Goal: Task Accomplishment & Management: Complete application form

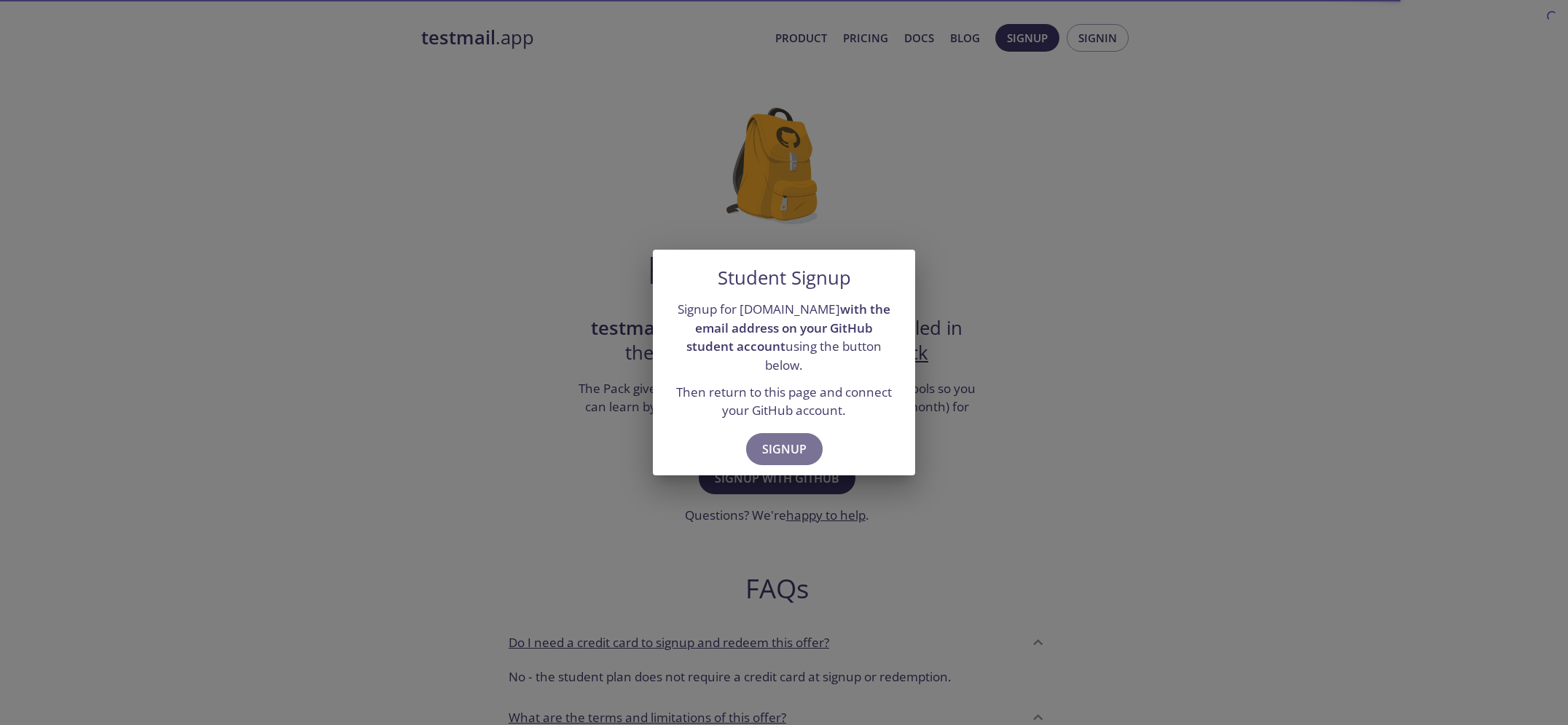
click at [792, 439] on span "Signup" at bounding box center [784, 449] width 44 height 21
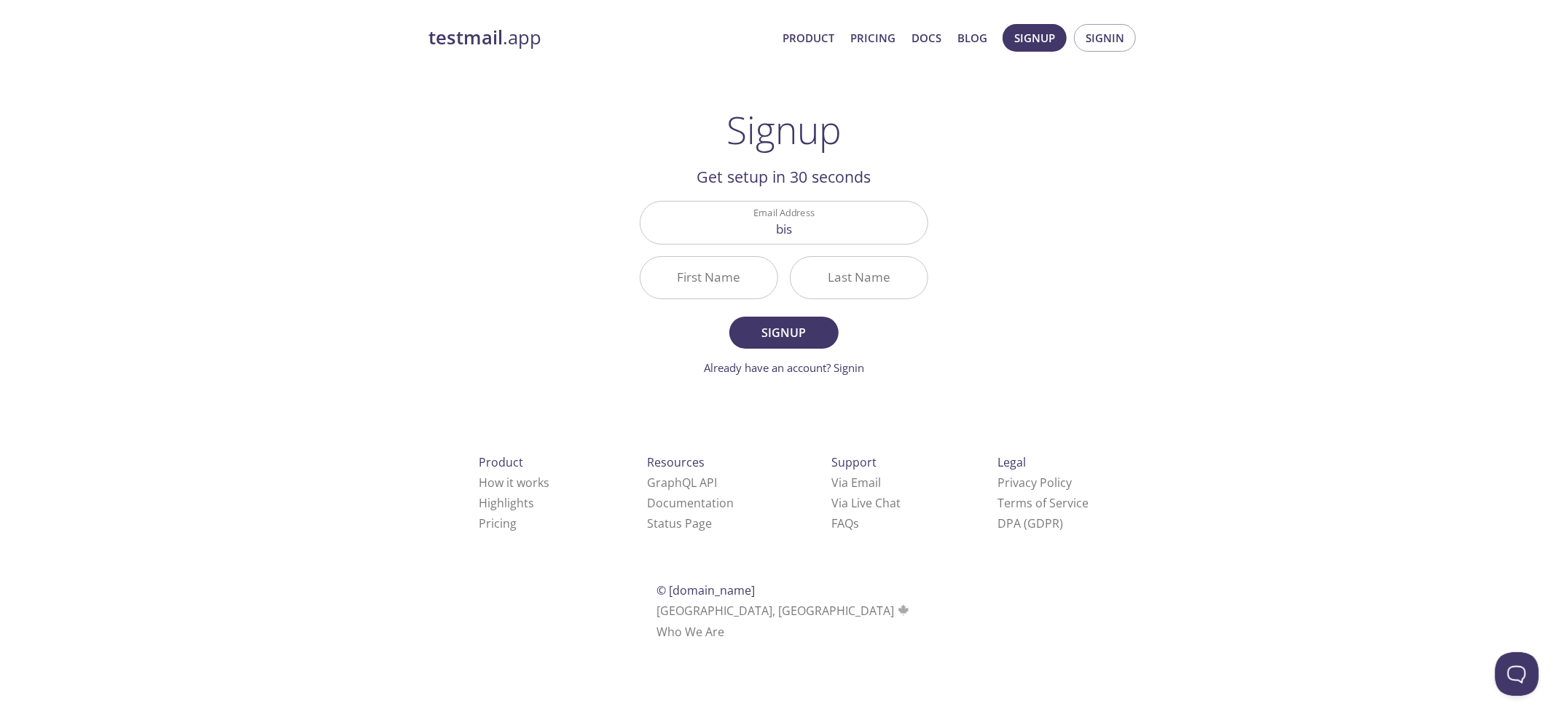
click at [581, 323] on div "testmail .app Product Pricing Docs Blog Signup Signin Signup Get setup in 30 se…" at bounding box center [784, 348] width 746 height 668
click at [797, 214] on input "bis" at bounding box center [784, 222] width 287 height 41
type input "bishal.job111@gmail.com"
click at [723, 261] on input "First Name" at bounding box center [709, 278] width 137 height 41
type input "Bishal"
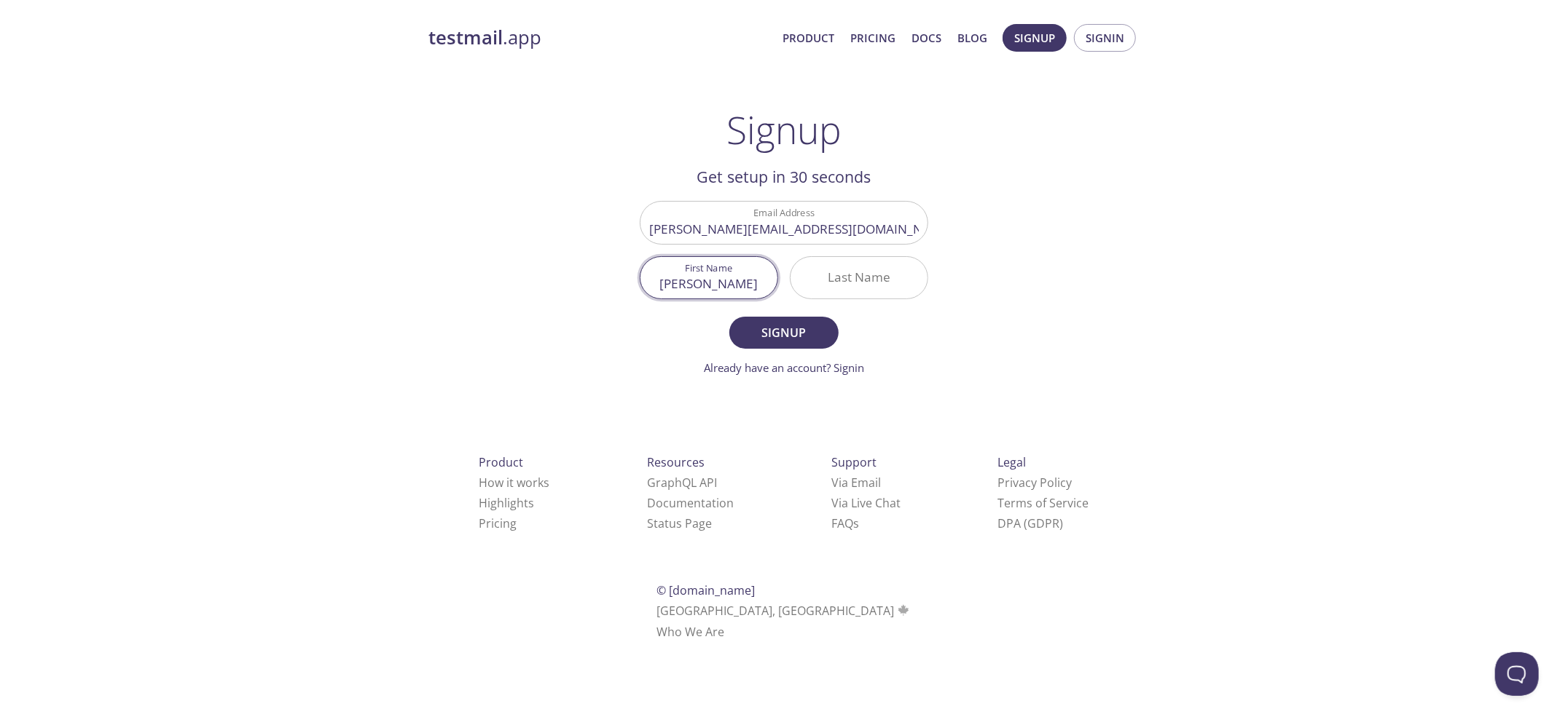
click at [825, 266] on input "Last Name" at bounding box center [859, 278] width 137 height 41
type input "Singh"
click at [782, 322] on span "Signup" at bounding box center [784, 332] width 77 height 21
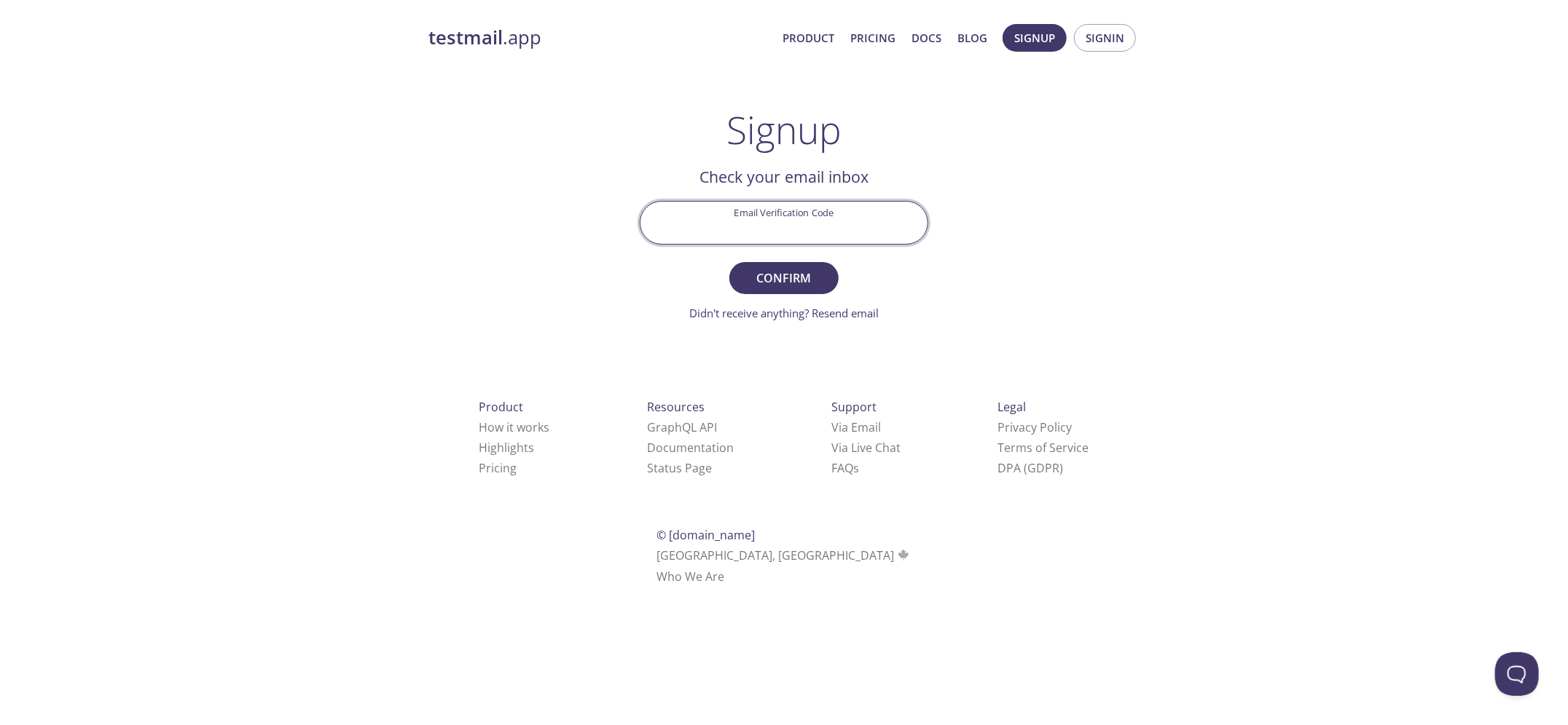
click at [815, 227] on input "Email Verification Code" at bounding box center [784, 222] width 287 height 41
paste input "7L98XRK"
type input "7L98XRK"
click at [791, 269] on span "Confirm" at bounding box center [784, 278] width 77 height 21
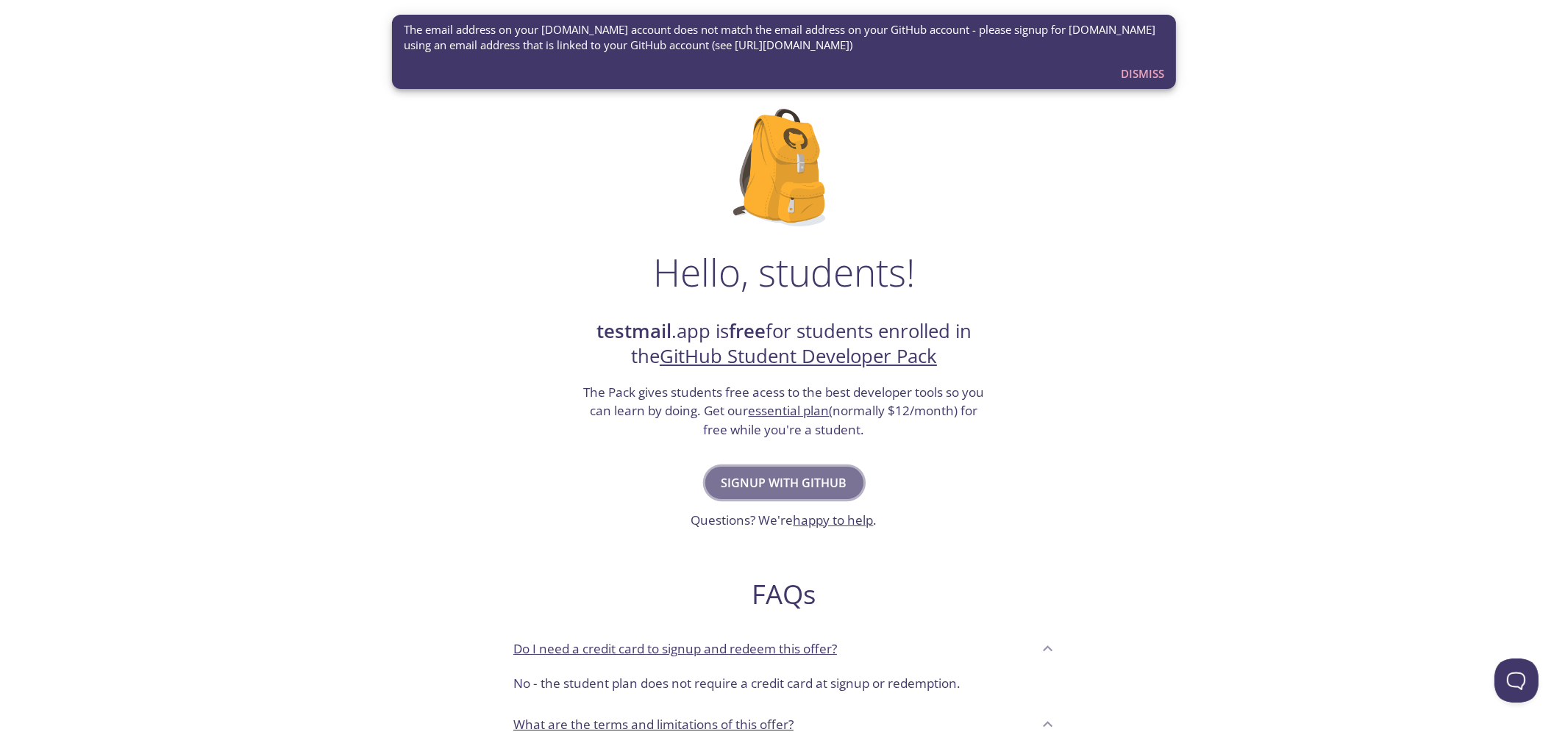
click at [818, 473] on span "Signup with GitHub" at bounding box center [784, 483] width 126 height 21
click at [1145, 60] on button "Dismiss" at bounding box center [1142, 73] width 55 height 28
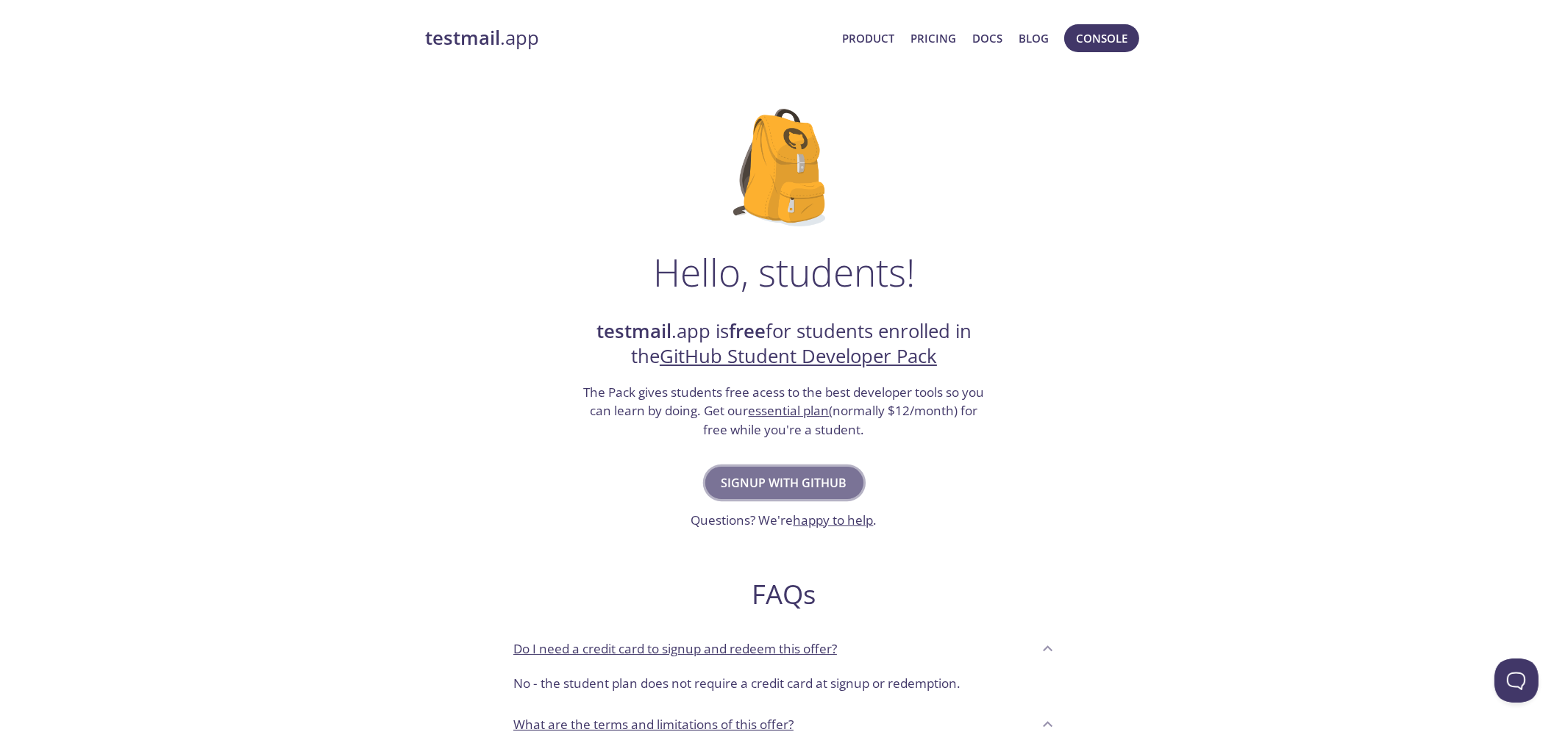
click at [809, 473] on span "Signup with GitHub" at bounding box center [784, 483] width 126 height 21
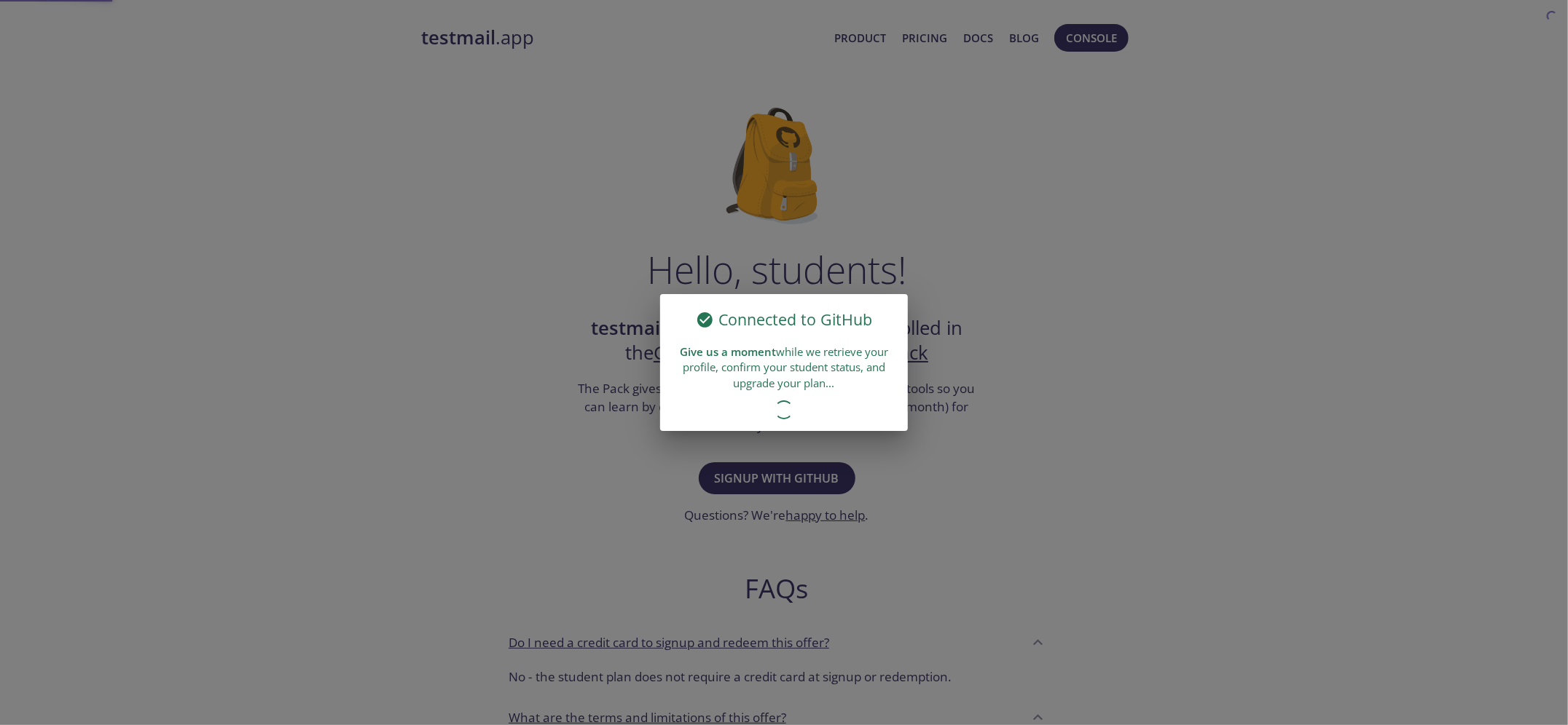
click at [1081, 39] on div "Connected to GitHub Give us a moment while we retrieve your profile, confirm yo…" at bounding box center [784, 362] width 1568 height 725
click at [857, 248] on div "Connected to GitHub Give us a moment while we retrieve your profile, confirm yo…" at bounding box center [784, 362] width 1568 height 725
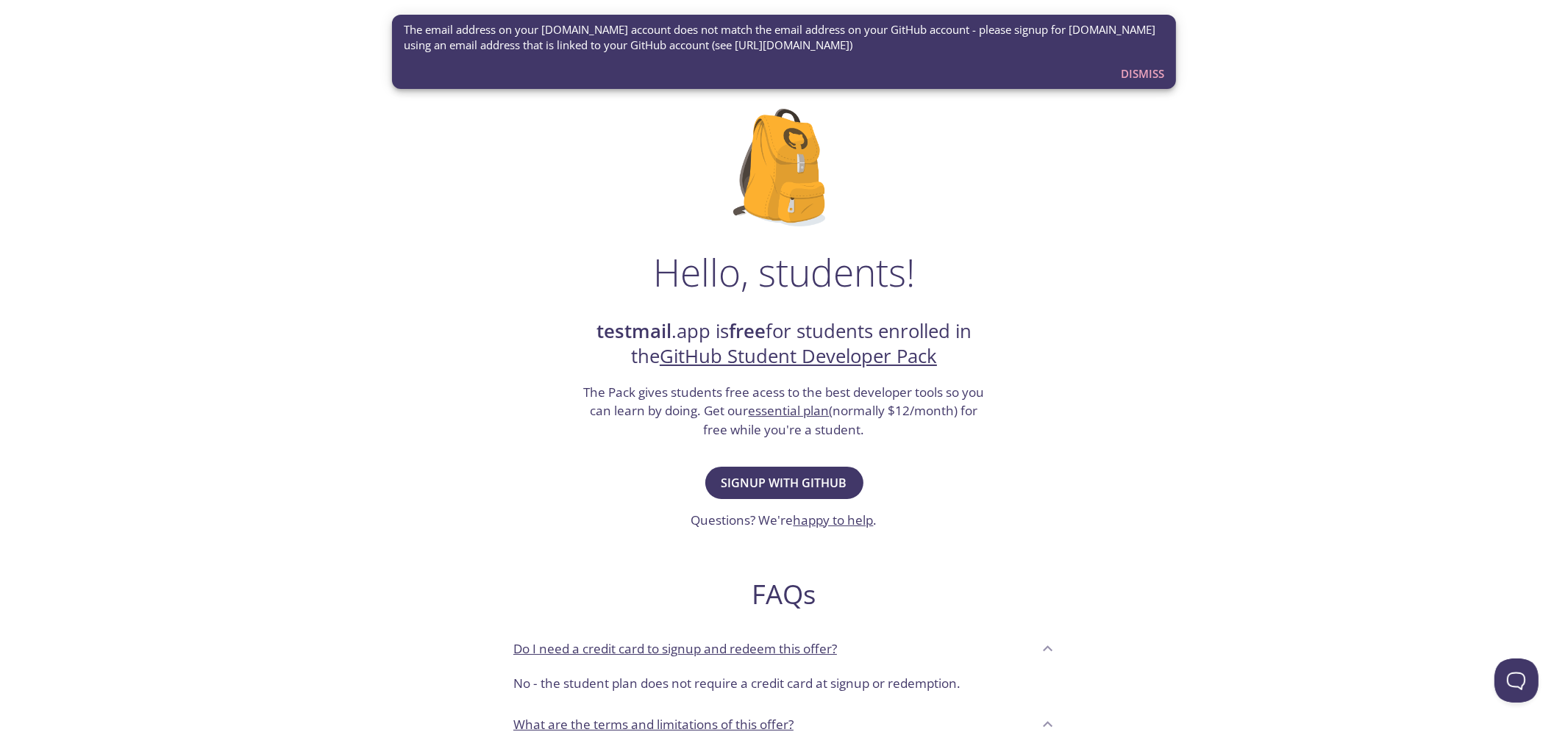
click at [931, 391] on h3 "The Pack gives students free acess to the best developer tools so you can learn…" at bounding box center [783, 411] width 404 height 56
click at [1113, 382] on div "Hello, students! testmail .app is free for students enrolled in the GitHub Stud…" at bounding box center [784, 533] width 718 height 897
click at [1131, 64] on span "Dismiss" at bounding box center [1143, 73] width 43 height 19
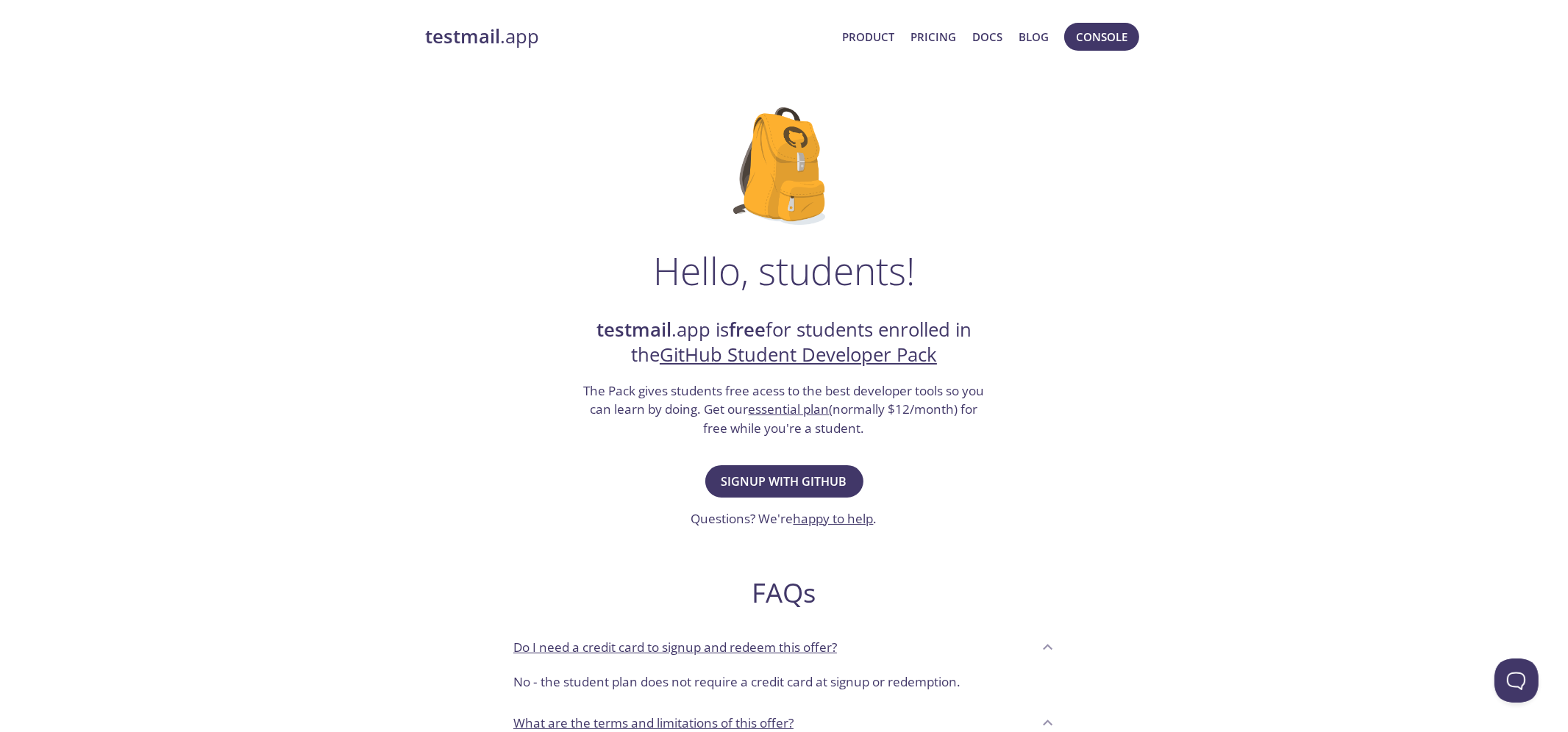
scroll to position [5, 0]
click at [488, 38] on strong "testmail" at bounding box center [462, 33] width 75 height 26
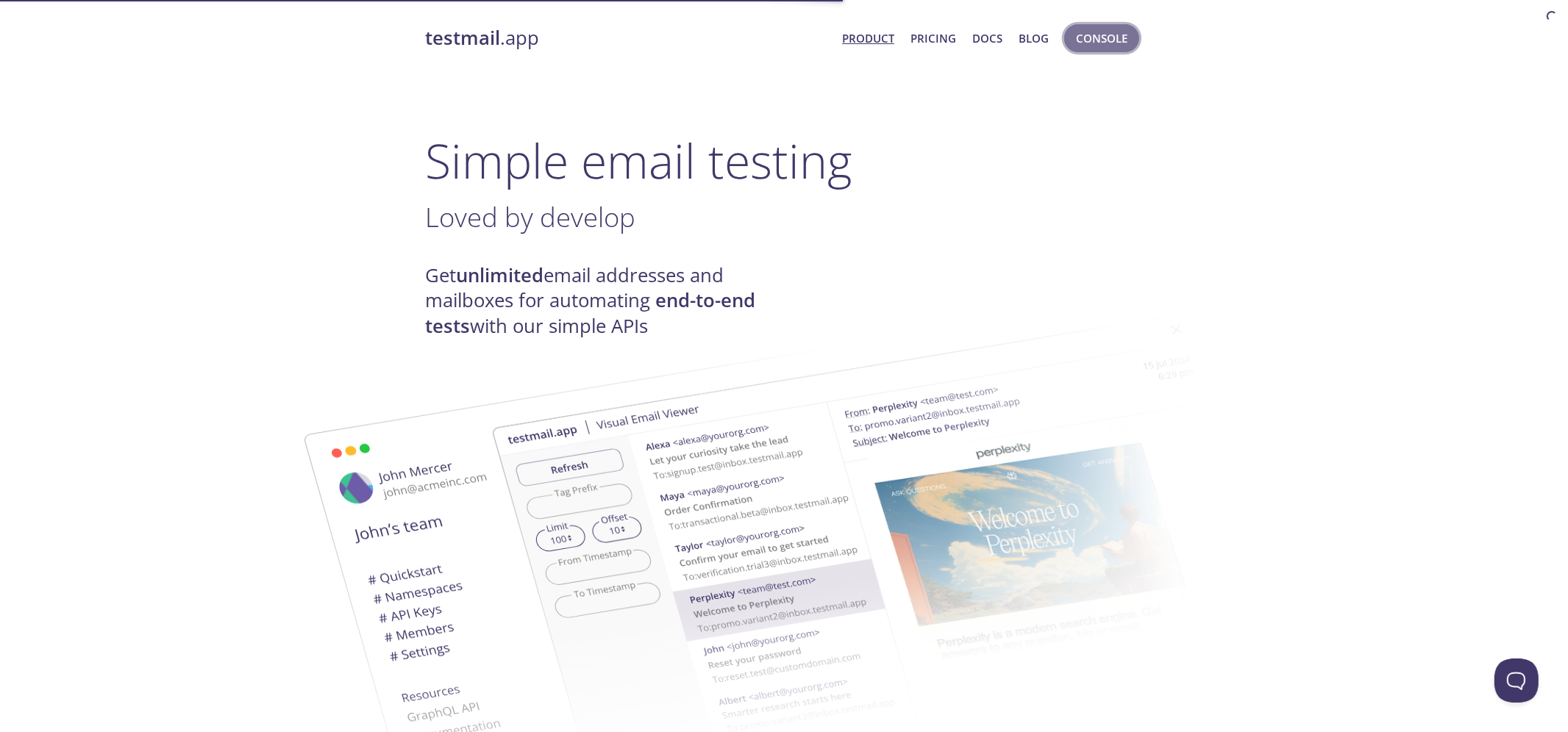
click at [1117, 29] on span "Console" at bounding box center [1101, 38] width 52 height 19
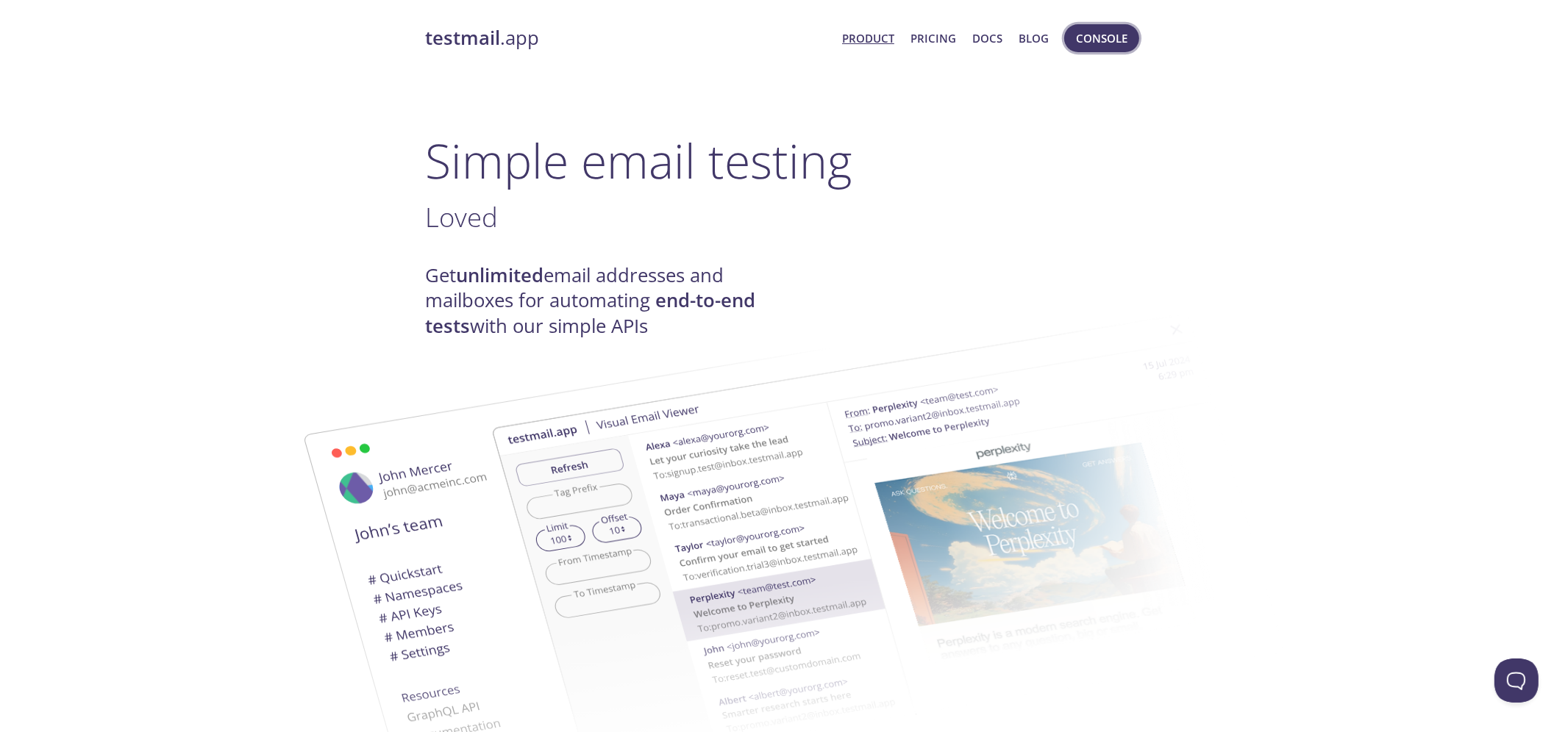
click at [1117, 29] on span "Console" at bounding box center [1101, 38] width 52 height 19
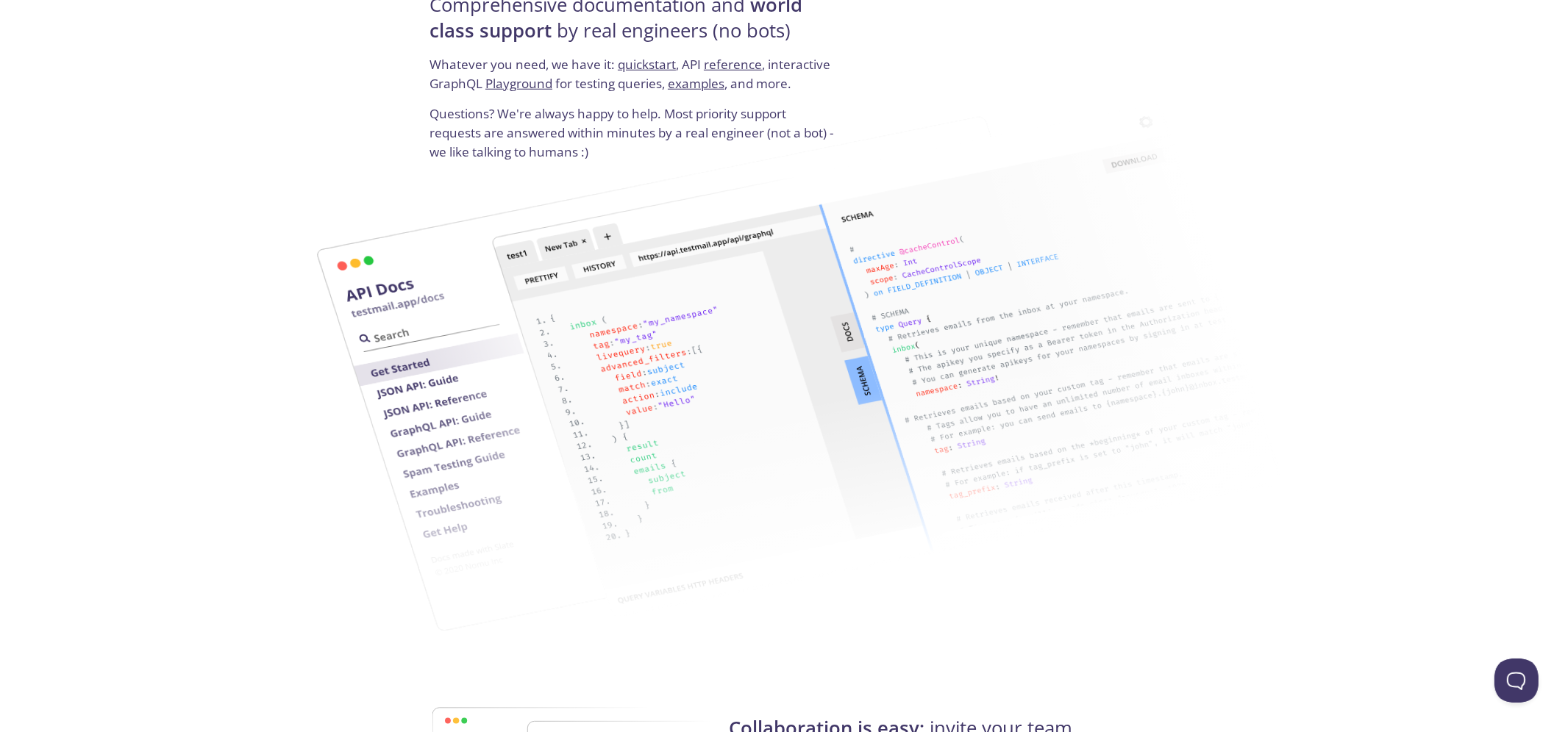
scroll to position [2549, 0]
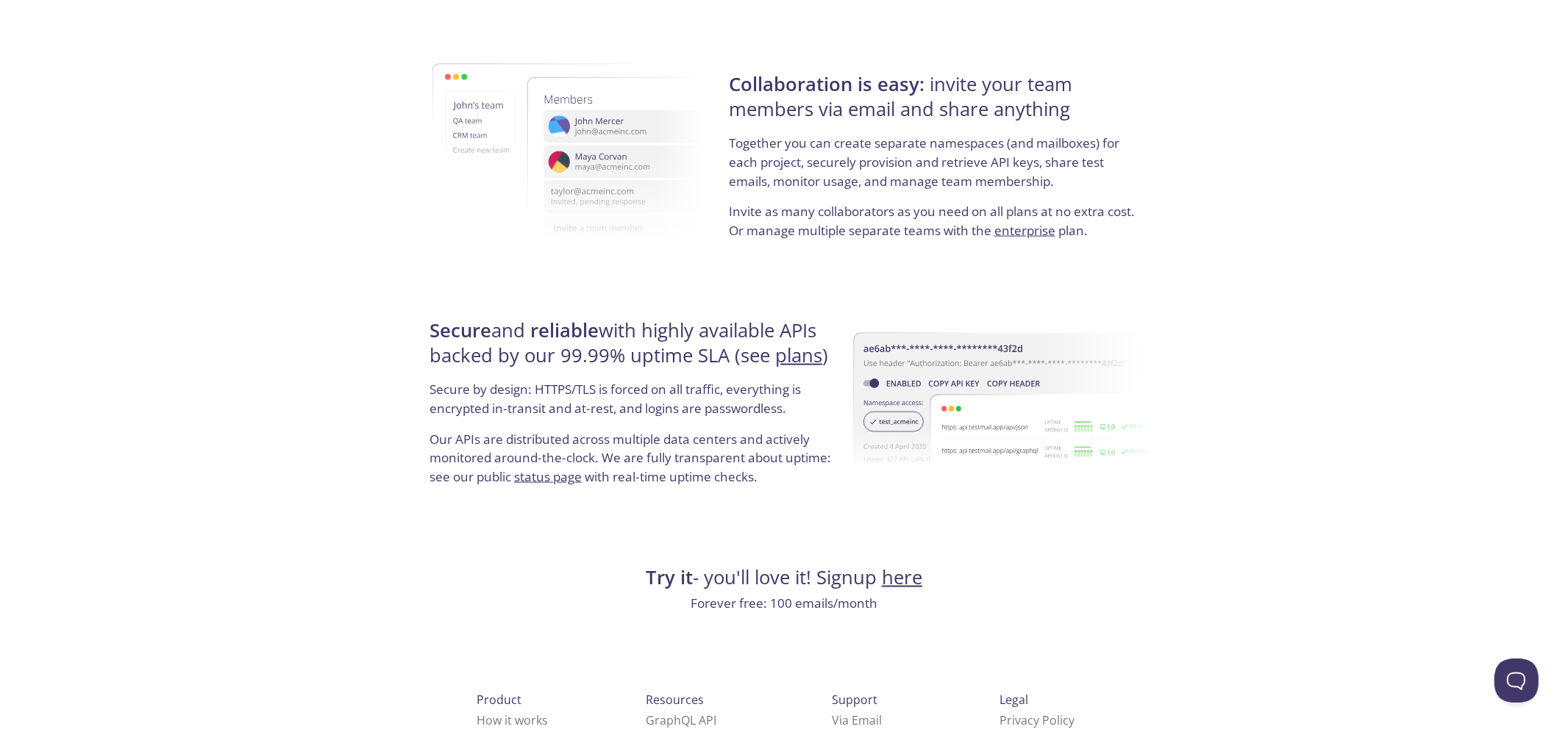
click at [897, 564] on link "here" at bounding box center [902, 577] width 40 height 26
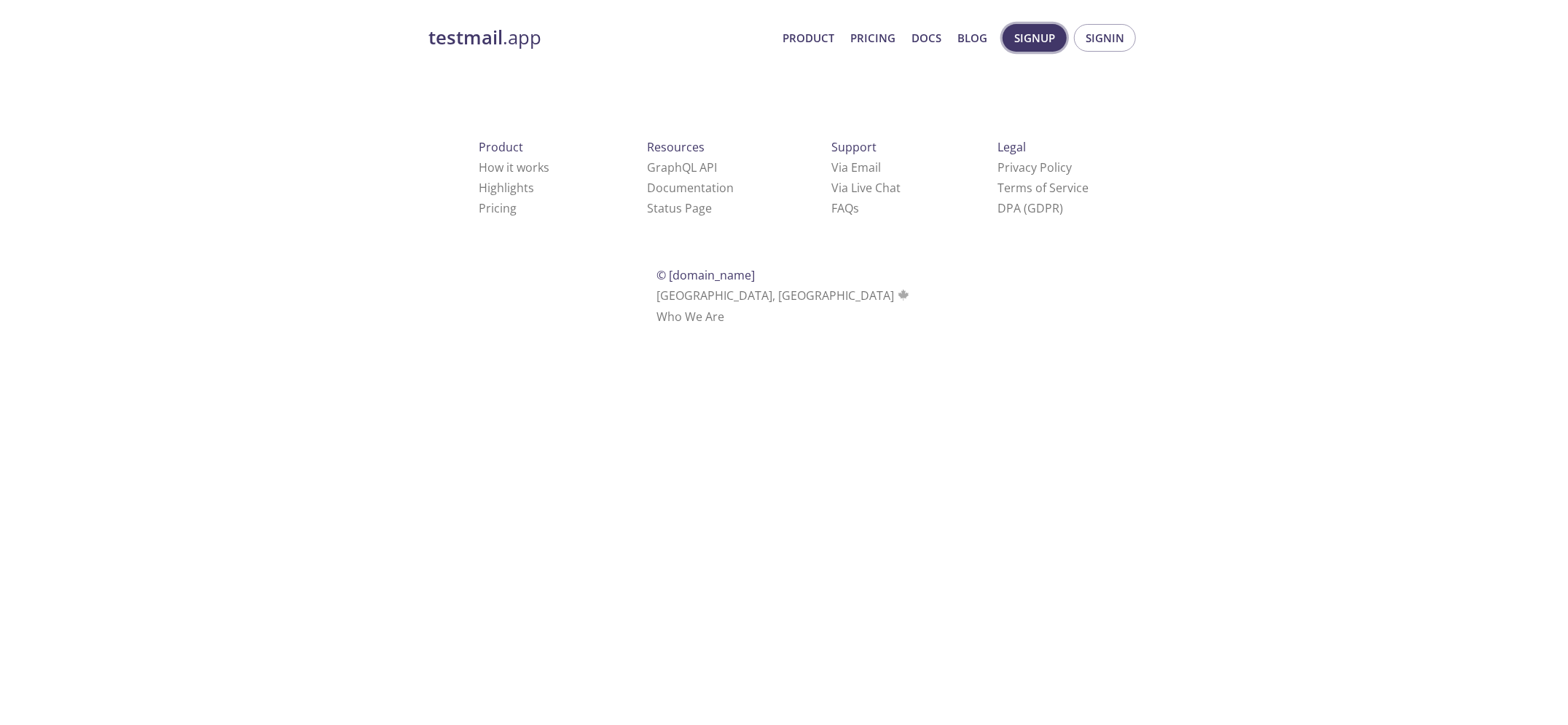
click at [1051, 38] on span "Signup" at bounding box center [1034, 38] width 41 height 19
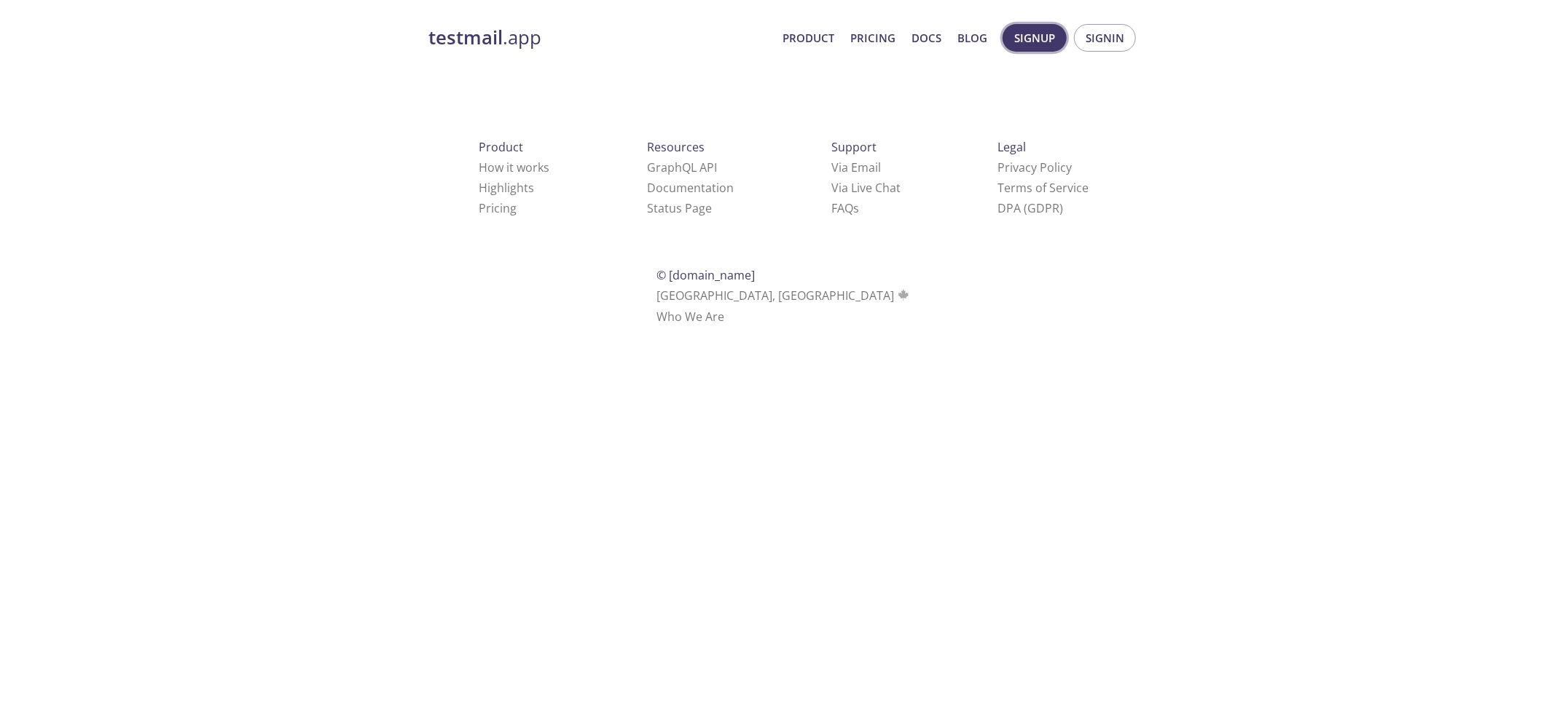
click at [1051, 38] on span "Signup" at bounding box center [1034, 38] width 41 height 19
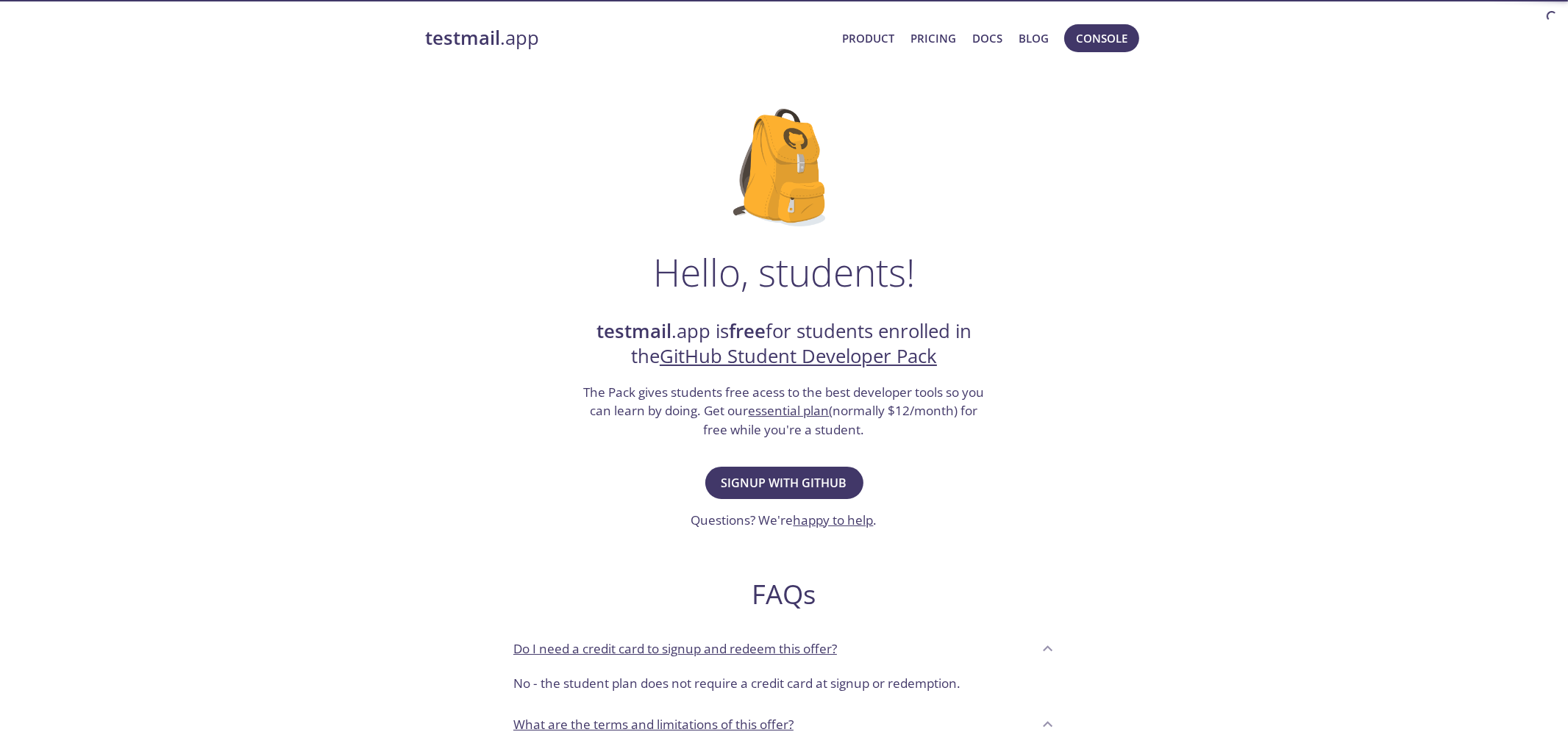
click at [1045, 36] on link "Blog" at bounding box center [1033, 38] width 30 height 19
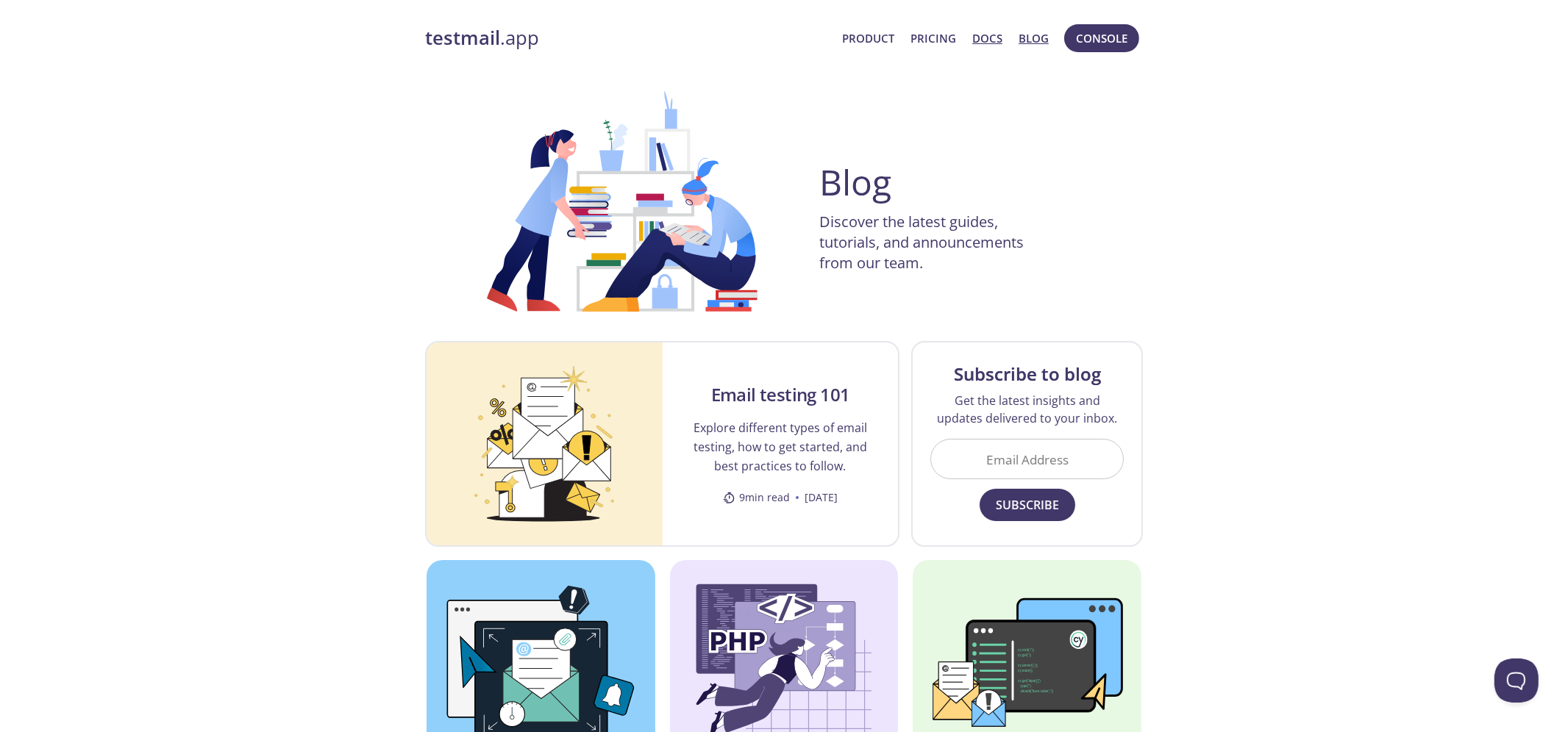
click at [1000, 36] on link "Docs" at bounding box center [987, 38] width 30 height 19
click at [1113, 39] on span "Console" at bounding box center [1101, 38] width 52 height 19
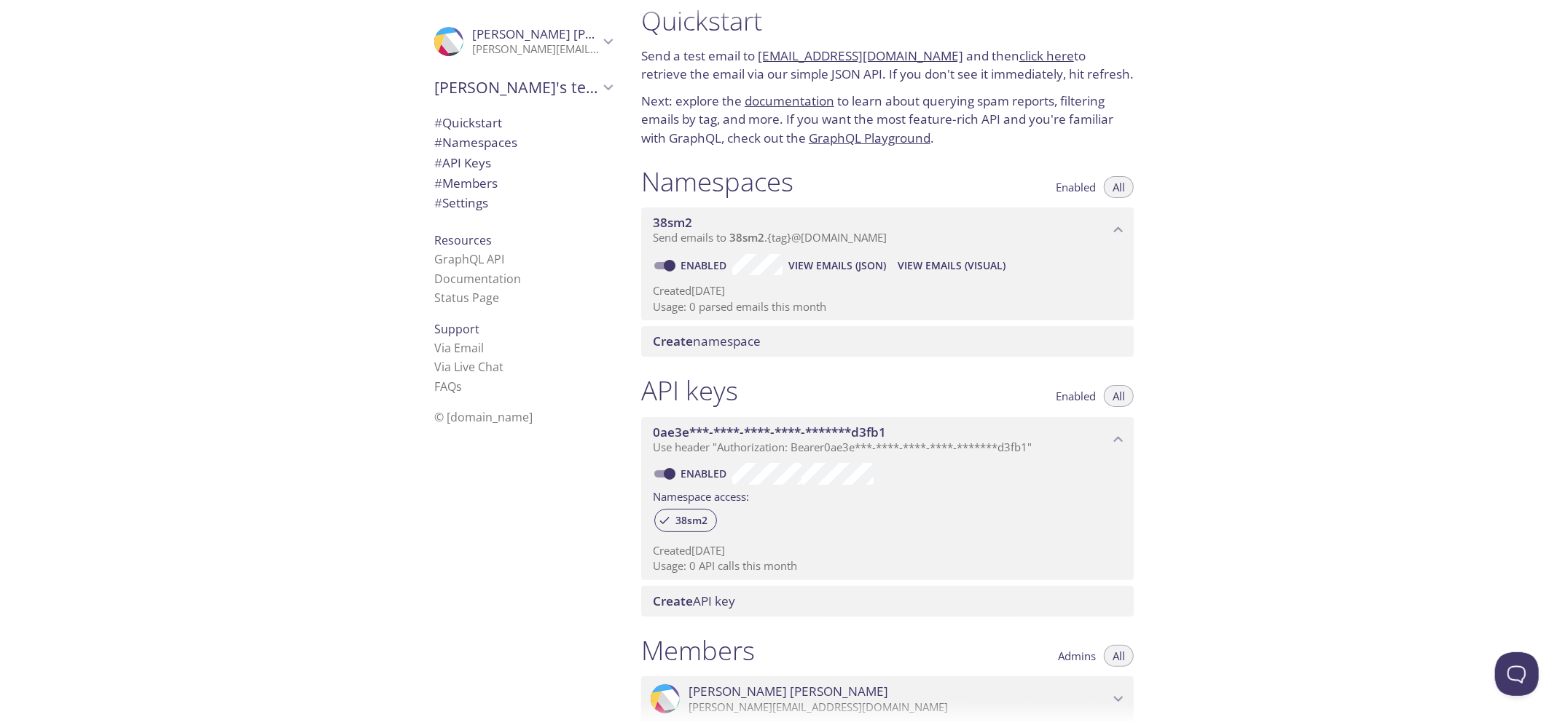
scroll to position [240, 0]
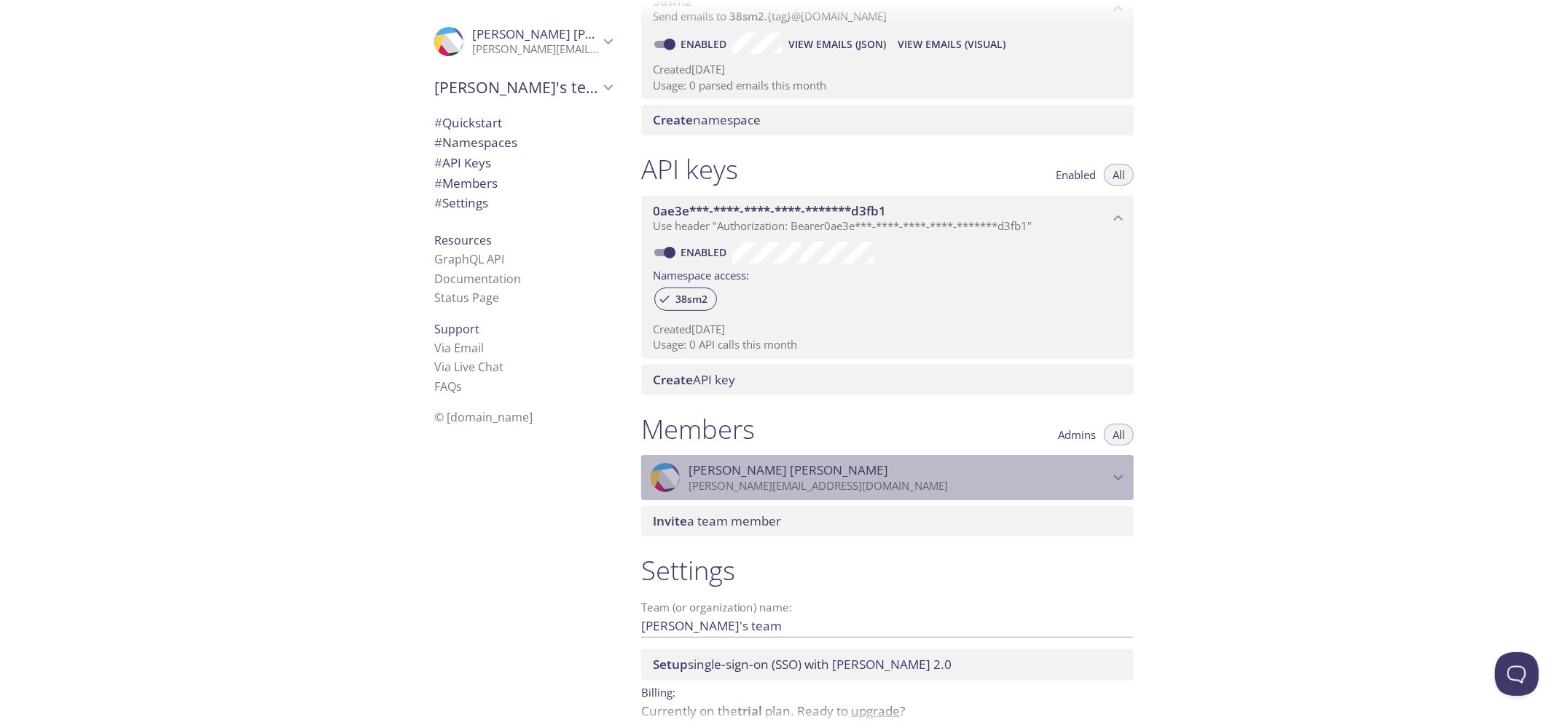
click at [1112, 469] on icon "Bishal Singh" at bounding box center [1118, 478] width 19 height 19
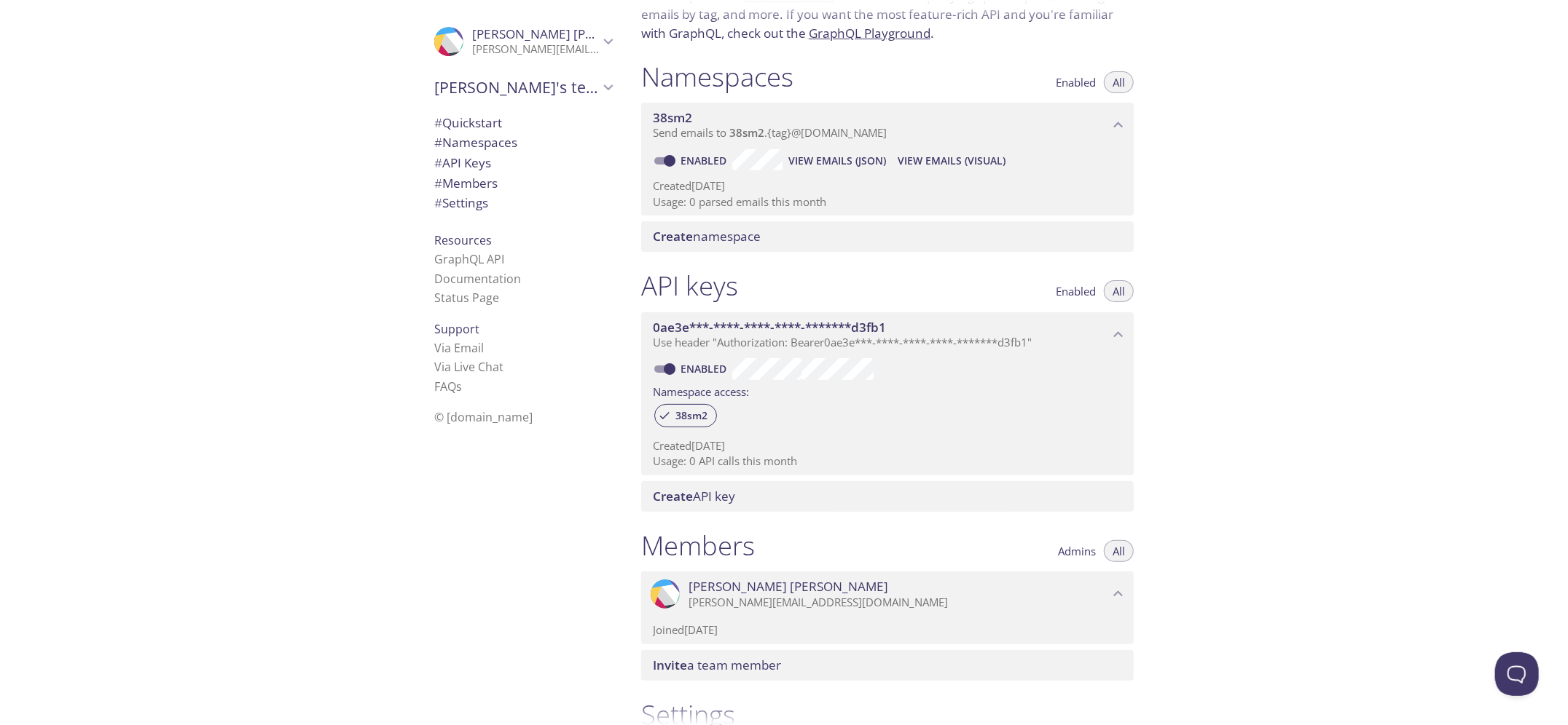
scroll to position [0, 0]
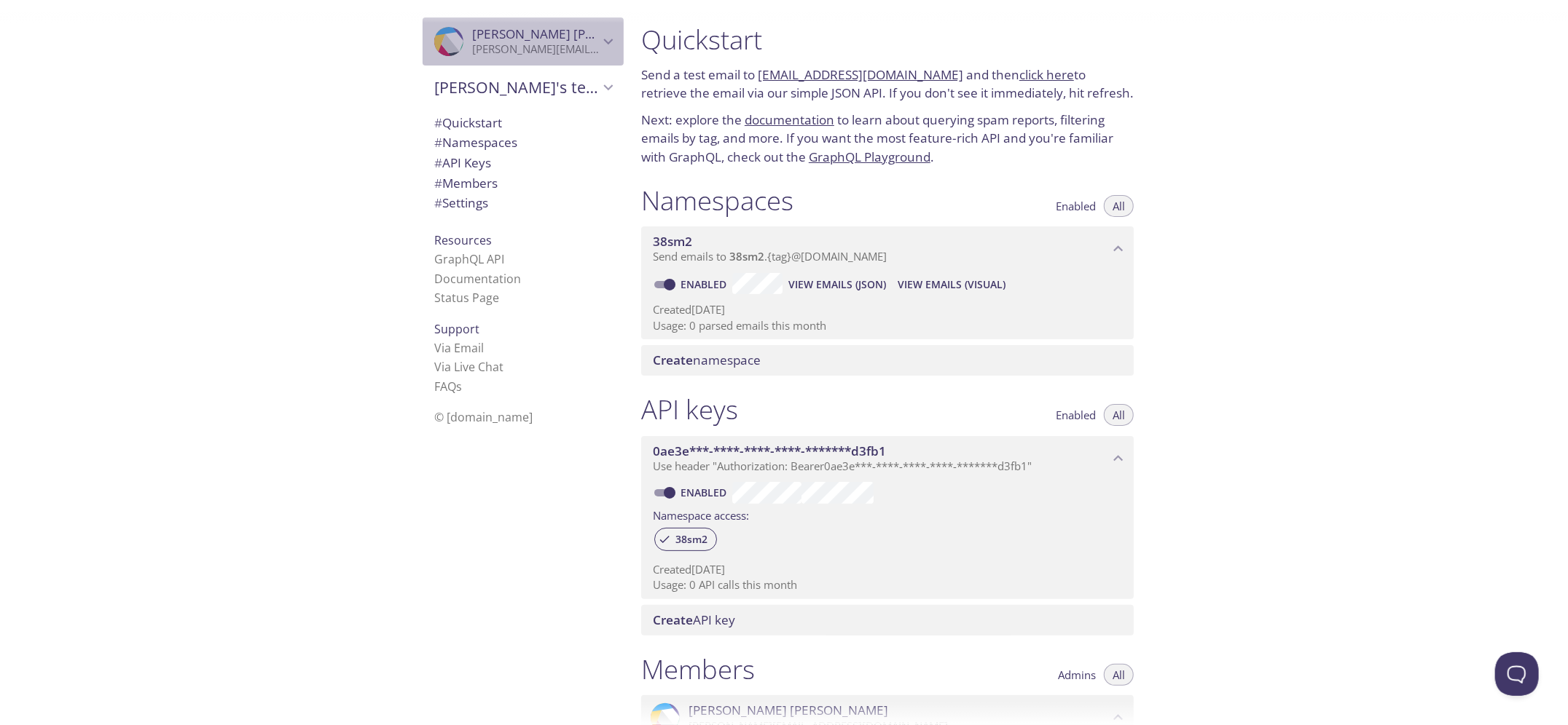
click at [577, 42] on p "bishal.job111@gmail.com" at bounding box center [535, 49] width 126 height 15
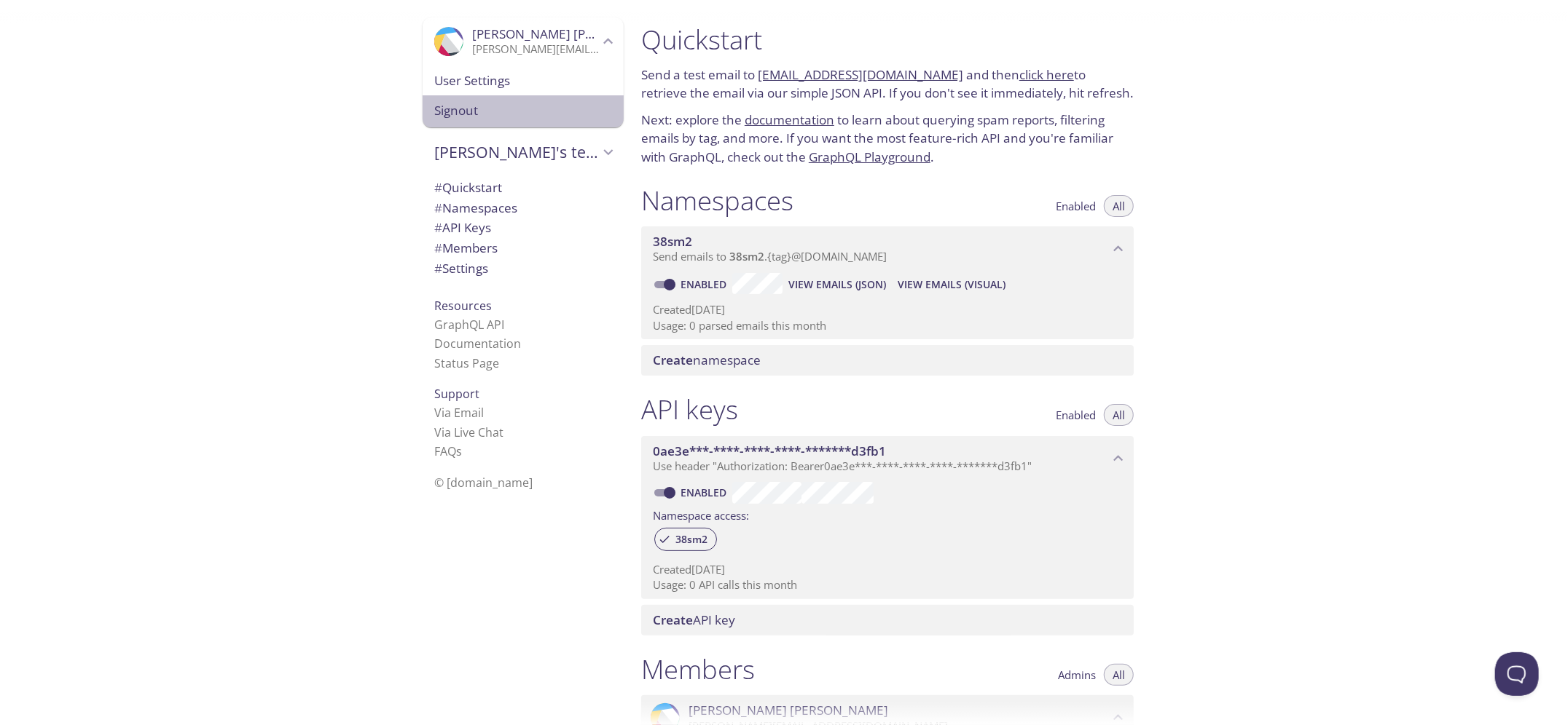
click at [547, 103] on span "Signout" at bounding box center [523, 110] width 178 height 19
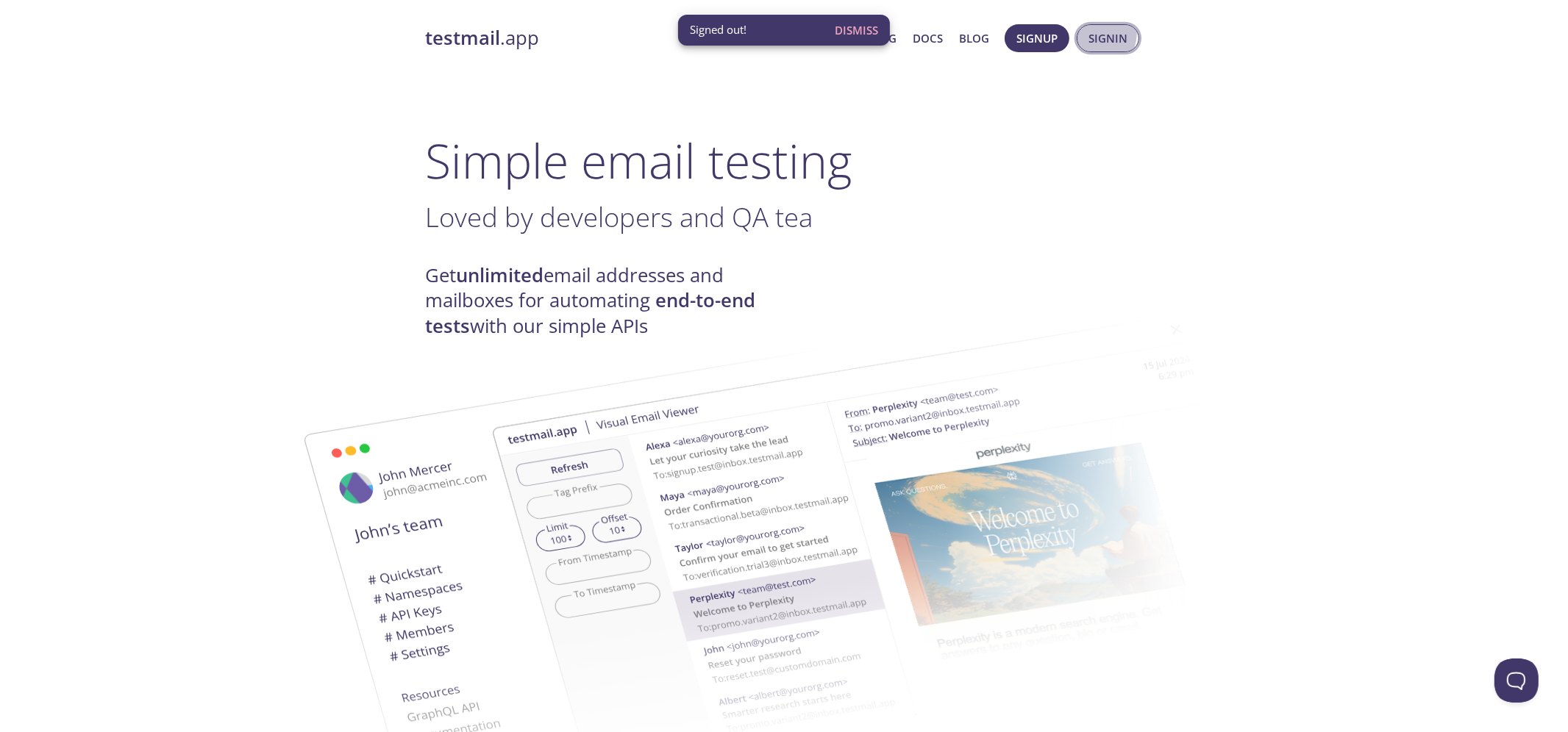
click at [1091, 33] on button "Signin" at bounding box center [1107, 38] width 63 height 28
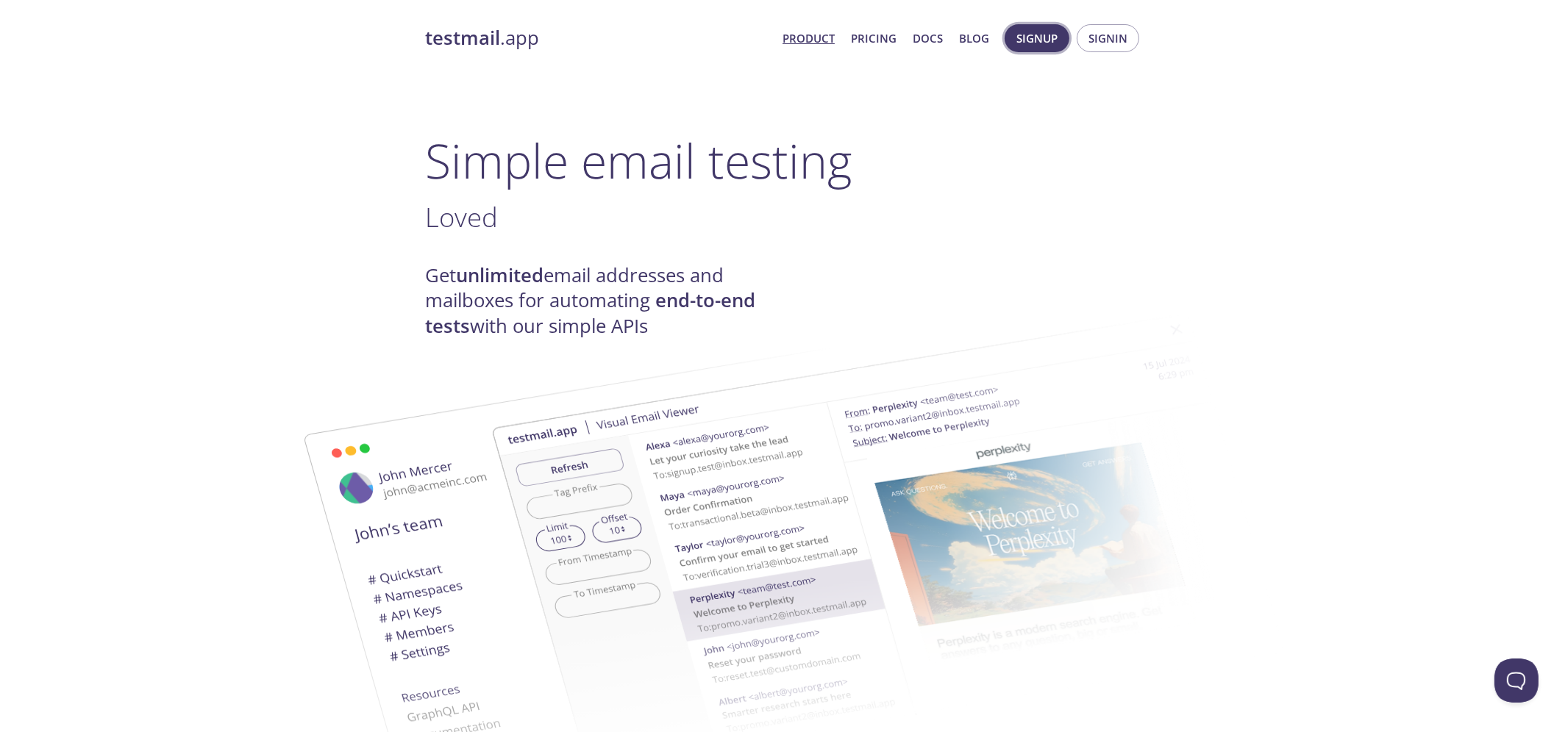
click at [1042, 36] on span "Signup" at bounding box center [1036, 38] width 41 height 19
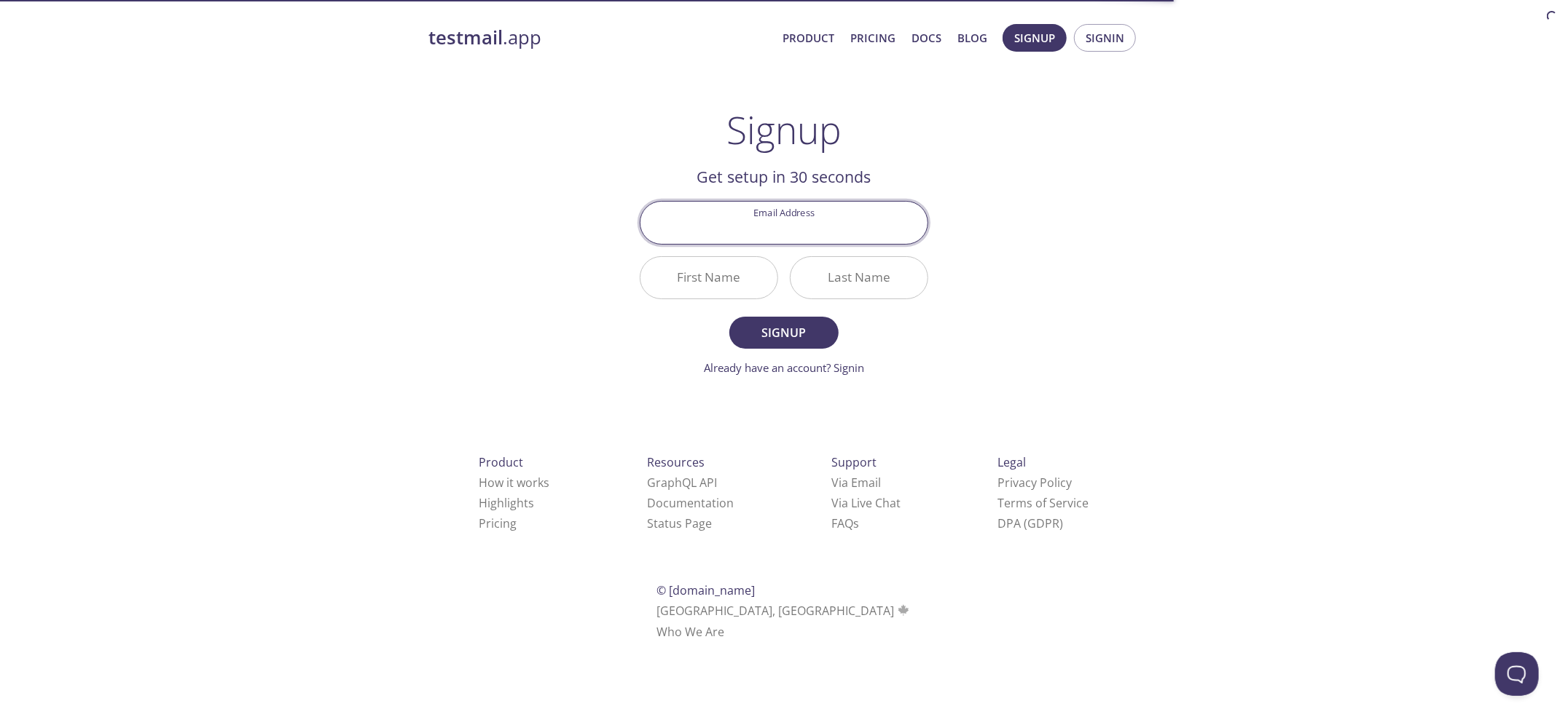
click at [855, 207] on input "Email Address" at bounding box center [784, 222] width 287 height 41
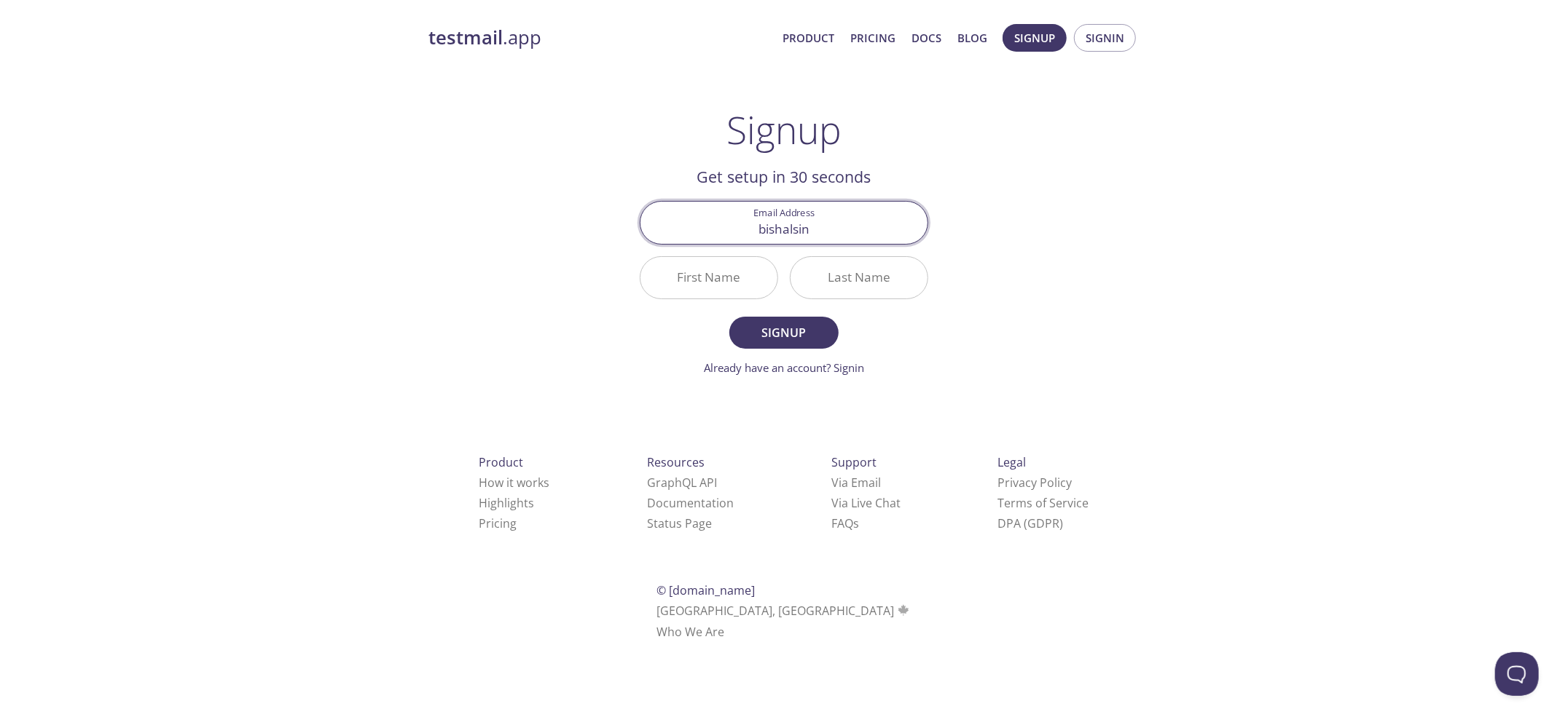
type input "bishalsinghbangari@gmail.com"
click at [753, 269] on input "First Name" at bounding box center [709, 278] width 137 height 41
type input "Bishal"
click at [838, 261] on input "Last Name" at bounding box center [859, 278] width 137 height 41
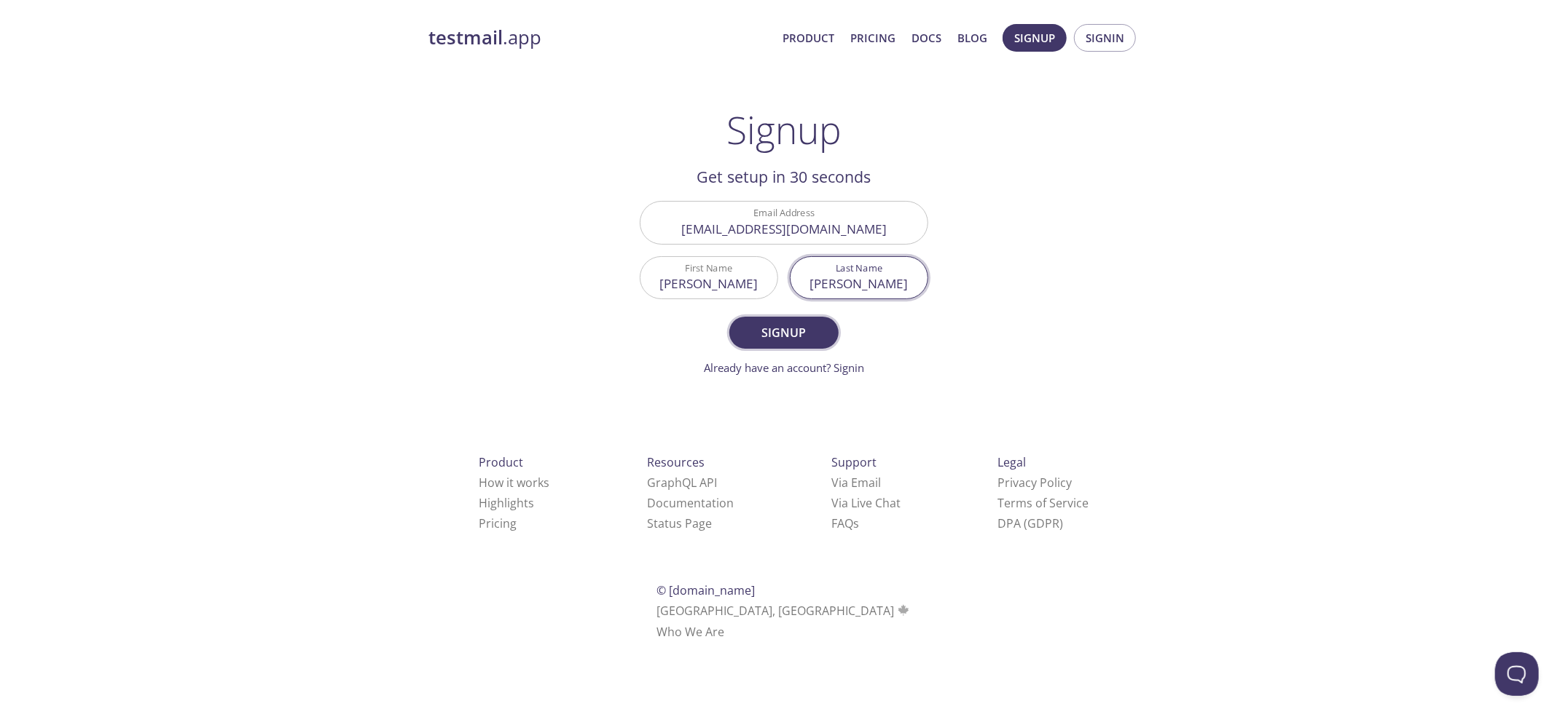
type input "Singh"
click at [788, 322] on span "Signup" at bounding box center [784, 332] width 77 height 21
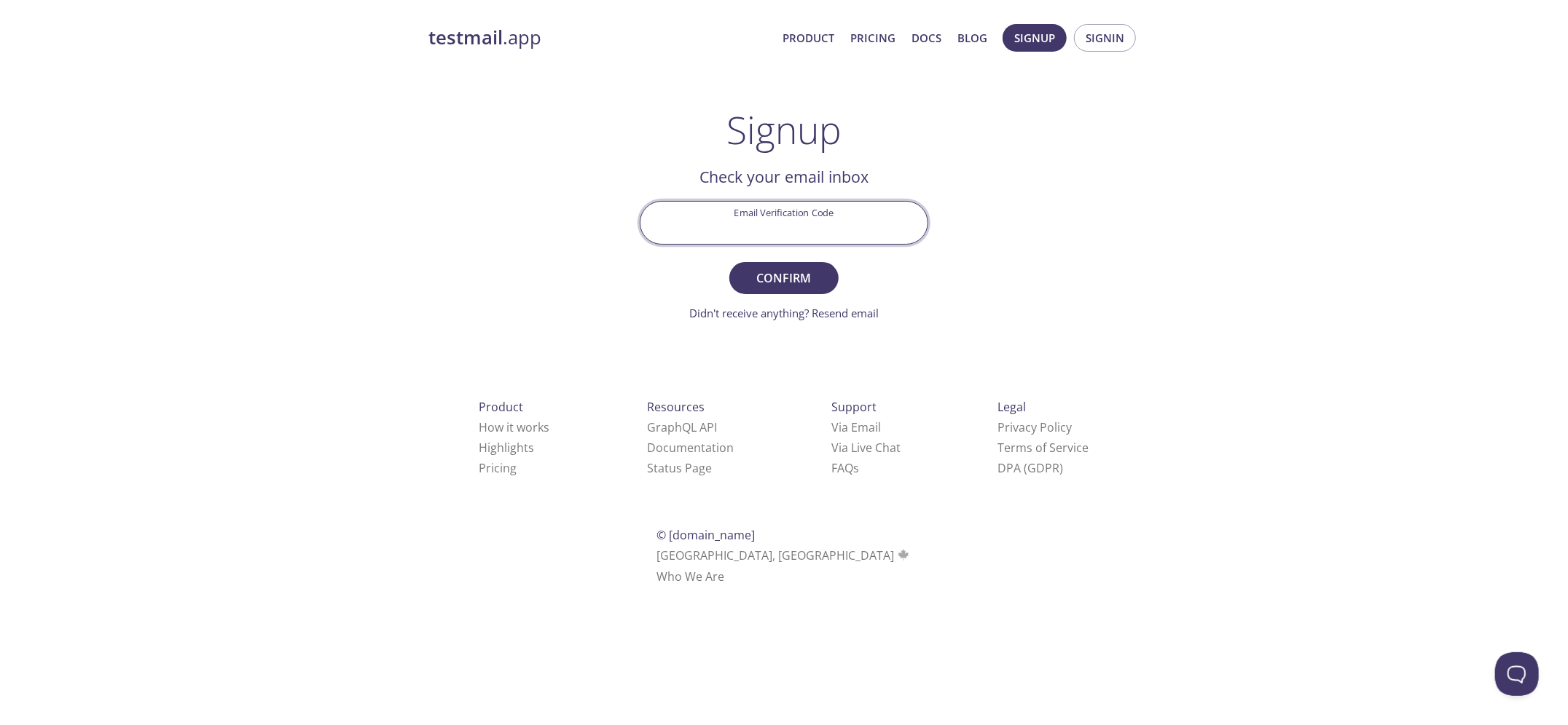
click at [855, 213] on input "Email Verification Code" at bounding box center [784, 222] width 287 height 41
paste input "2FNCDTG"
type input "2FNCDTG"
click at [792, 268] on span "Confirm" at bounding box center [784, 278] width 77 height 21
